Goal: Task Accomplishment & Management: Complete application form

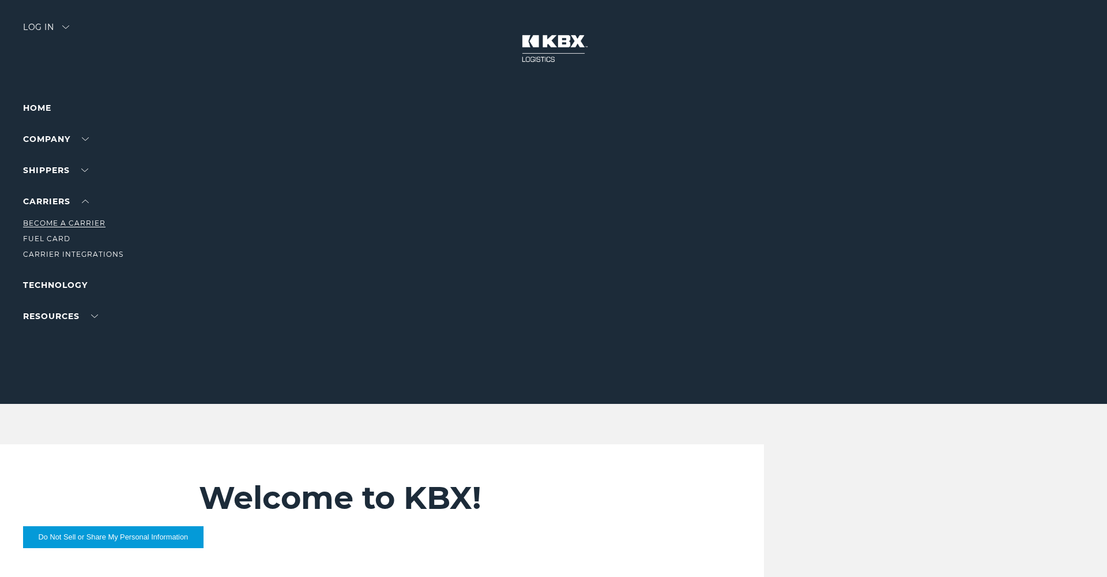
click at [53, 223] on link "Become a Carrier" at bounding box center [64, 223] width 82 height 9
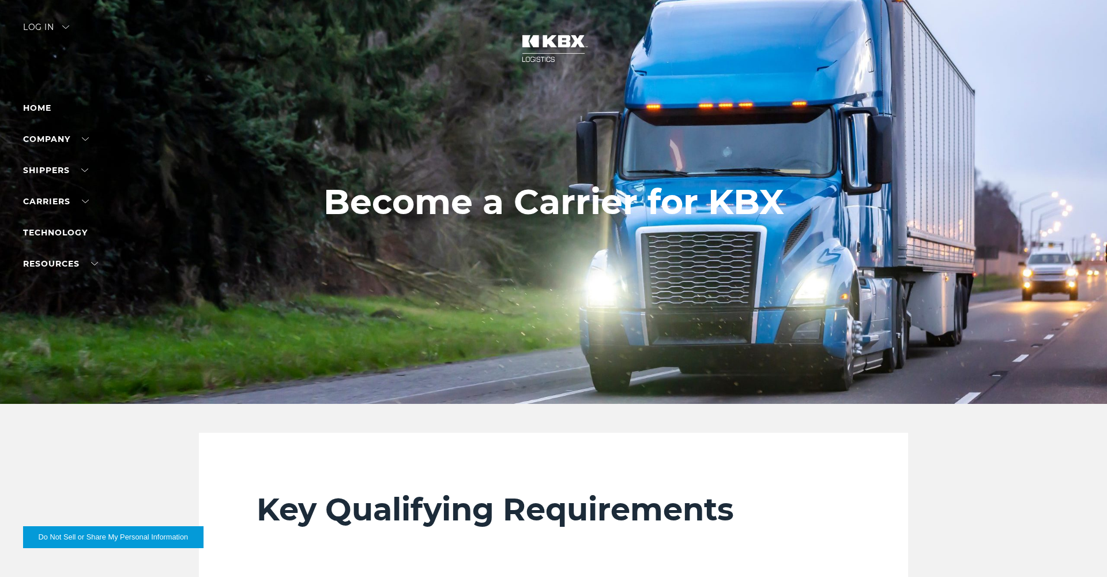
click at [39, 27] on div "Log in" at bounding box center [46, 31] width 46 height 17
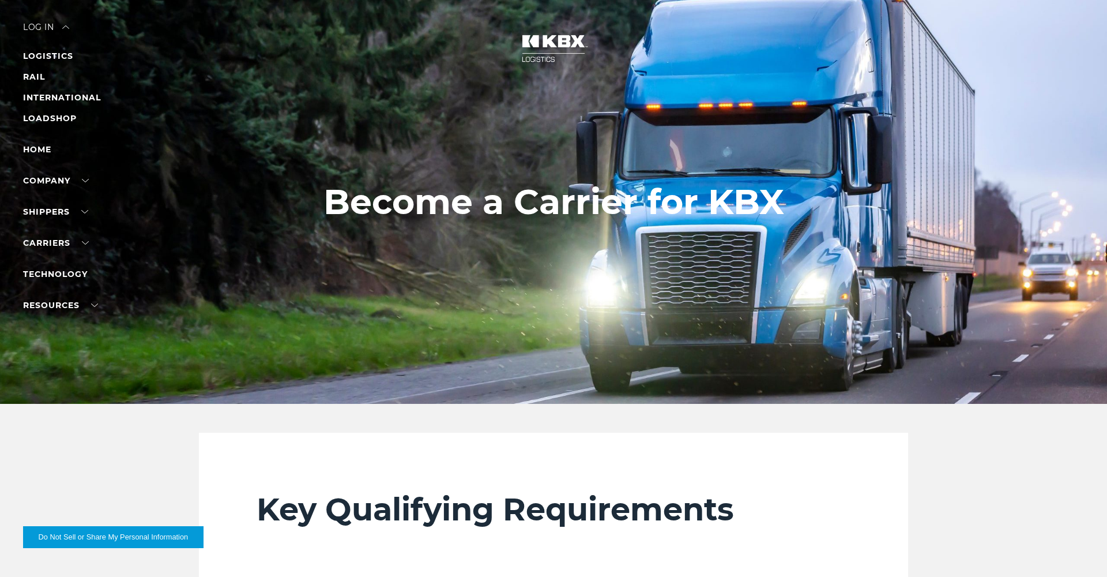
click at [220, 247] on div at bounding box center [553, 202] width 1107 height 404
click at [54, 246] on link "Carriers" at bounding box center [56, 243] width 66 height 10
click at [47, 265] on link "Become a Carrier" at bounding box center [64, 264] width 82 height 9
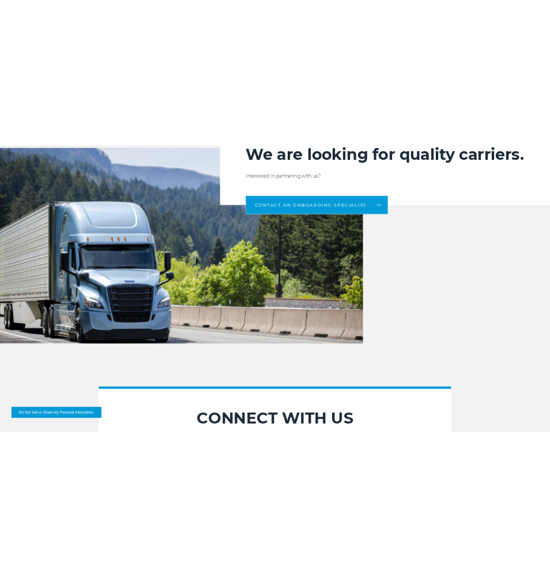
scroll to position [1298, 0]
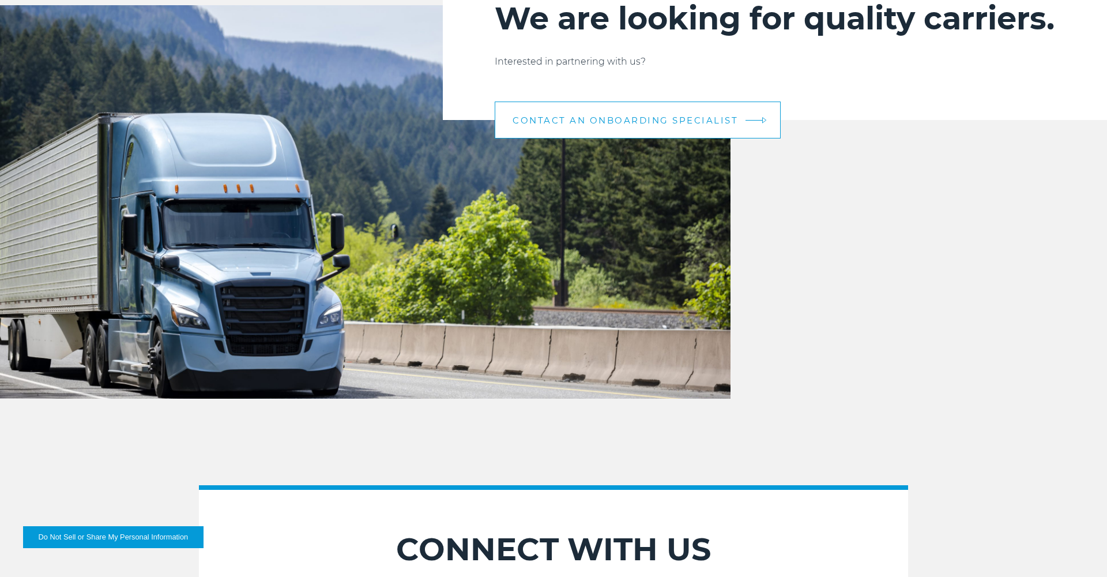
click at [664, 125] on span "CONTACT AN ONBOARDING SPECIALIST" at bounding box center [625, 120] width 225 height 9
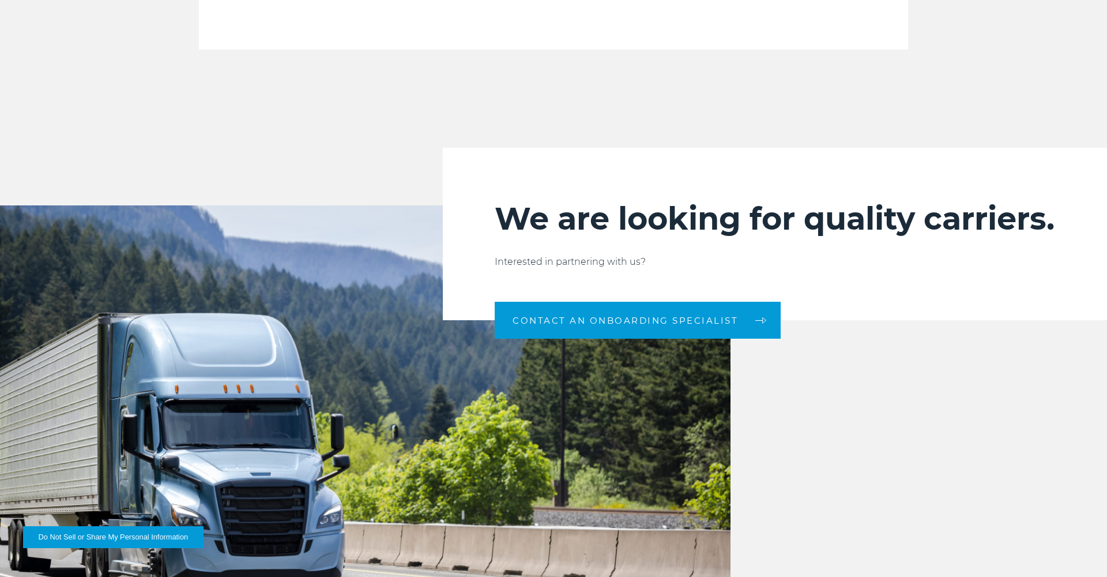
scroll to position [966, 0]
